Goal: Task Accomplishment & Management: Manage account settings

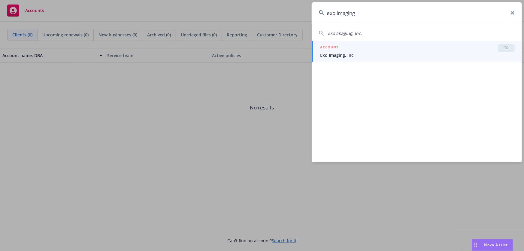
type input "exo imaging"
click at [412, 53] on span "Exo Imaging, Inc." at bounding box center [417, 55] width 195 height 6
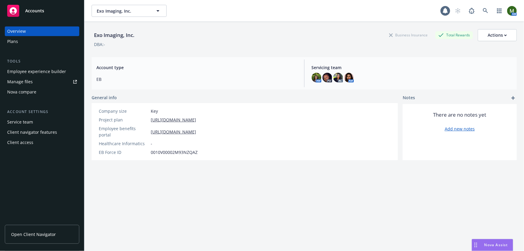
click at [48, 41] on div "Plans" at bounding box center [42, 42] width 70 height 10
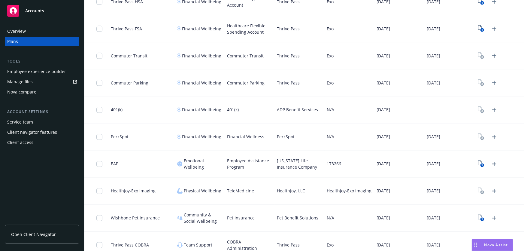
scroll to position [483, 0]
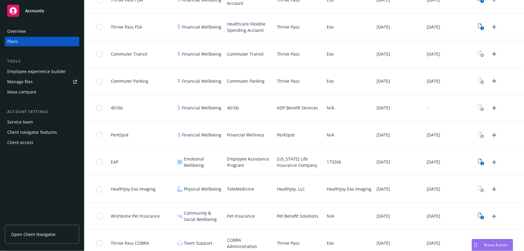
click at [59, 72] on div "Employee experience builder" at bounding box center [36, 72] width 59 height 10
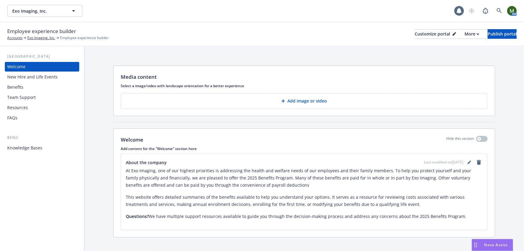
click at [46, 88] on div "Benefits" at bounding box center [42, 87] width 70 height 10
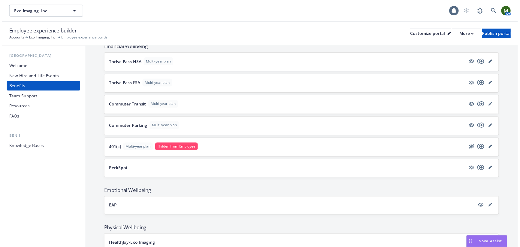
scroll to position [546, 0]
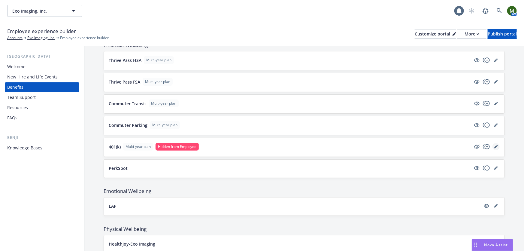
click at [494, 145] on icon "editPencil" at bounding box center [496, 147] width 4 height 4
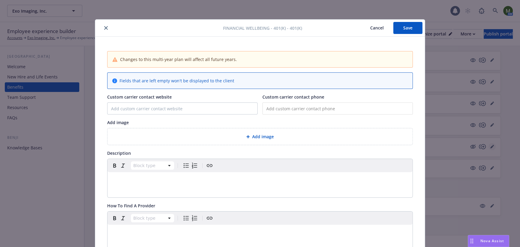
scroll to position [18, 0]
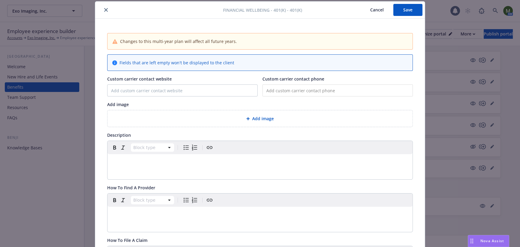
click at [104, 10] on icon "close" at bounding box center [106, 10] width 4 height 4
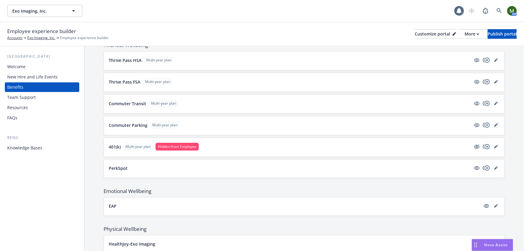
click at [494, 123] on icon "editPencil" at bounding box center [496, 125] width 4 height 4
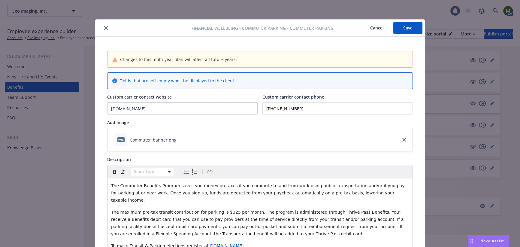
scroll to position [18, 0]
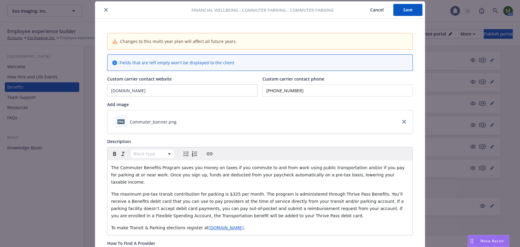
click at [106, 8] on button "close" at bounding box center [105, 9] width 7 height 7
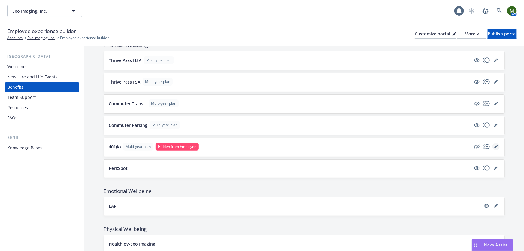
click at [494, 143] on link "editPencil" at bounding box center [495, 146] width 7 height 7
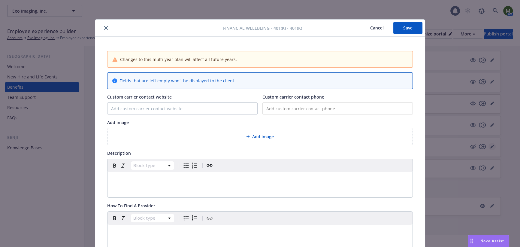
scroll to position [18, 0]
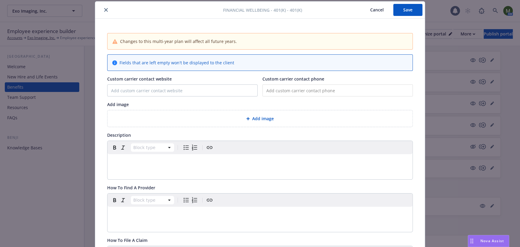
click at [132, 167] on div "editable markdown" at bounding box center [260, 161] width 305 height 14
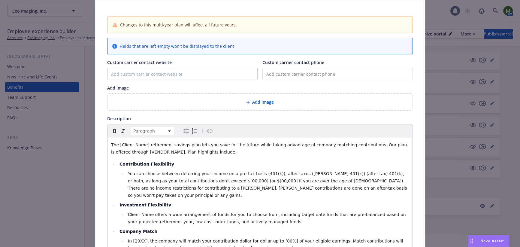
scroll to position [8, 0]
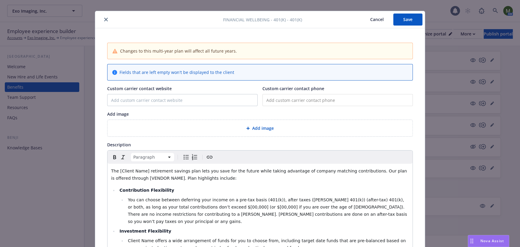
click at [261, 131] on div "Add image" at bounding box center [260, 128] width 305 height 17
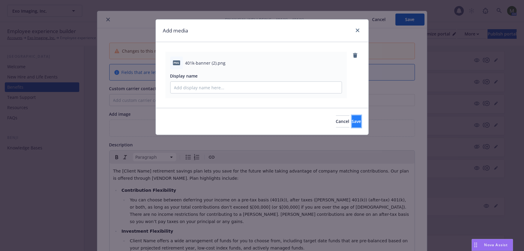
click at [352, 120] on span "Save" at bounding box center [356, 121] width 9 height 6
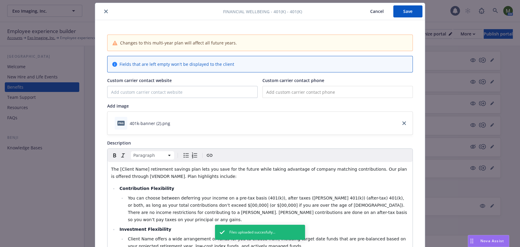
scroll to position [2, 0]
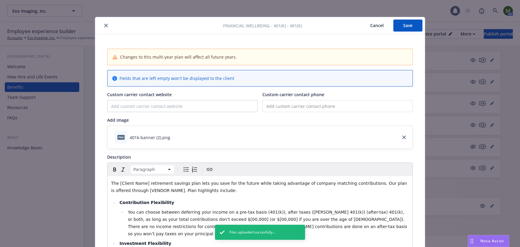
drag, startPoint x: 409, startPoint y: 28, endPoint x: 404, endPoint y: 28, distance: 5.4
click at [409, 28] on button "Save" at bounding box center [407, 26] width 29 height 12
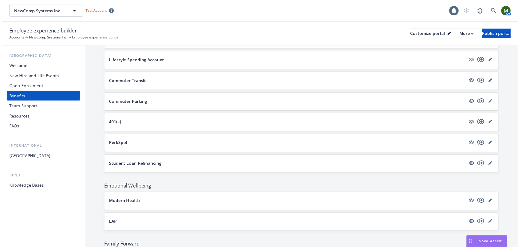
scroll to position [837, 0]
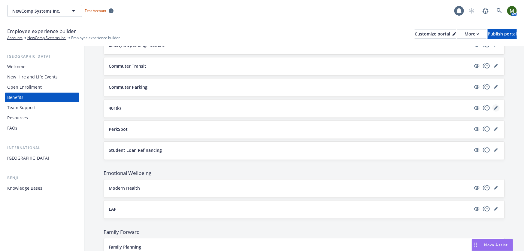
click at [494, 106] on icon "editPencil" at bounding box center [496, 108] width 4 height 4
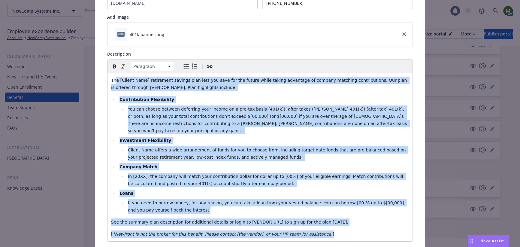
scroll to position [72, 0]
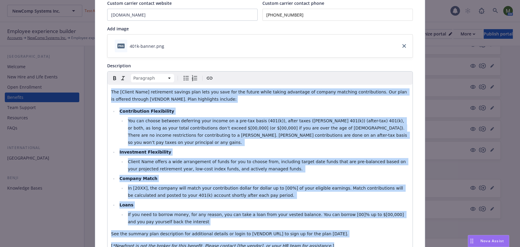
drag, startPoint x: 312, startPoint y: 186, endPoint x: 108, endPoint y: 76, distance: 231.4
click at [108, 76] on div "Paragraph The [Client Name] retirement savings plan lets you save for the futur…" at bounding box center [260, 161] width 305 height 181
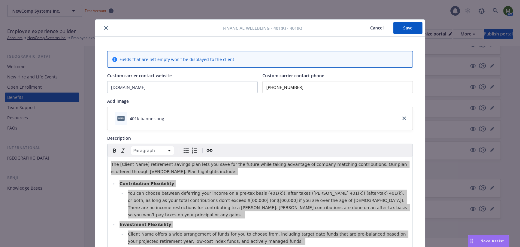
scroll to position [0, 0]
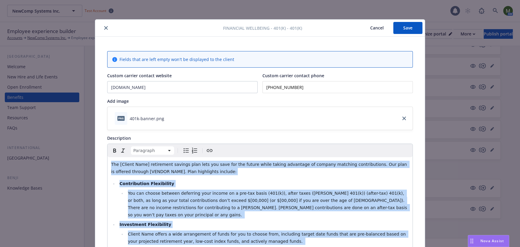
click at [168, 120] on icon "download file" at bounding box center [169, 120] width 5 height 2
